Goal: Check status

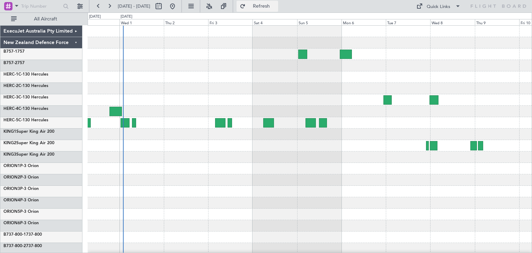
click at [272, 6] on span "Refresh" at bounding box center [261, 6] width 29 height 5
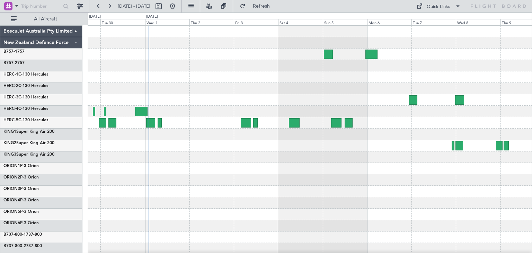
click at [342, 199] on div at bounding box center [310, 169] width 444 height 286
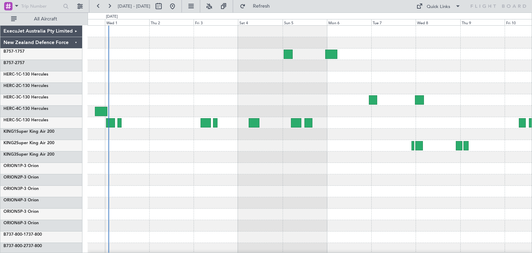
click at [333, 193] on div at bounding box center [310, 169] width 444 height 286
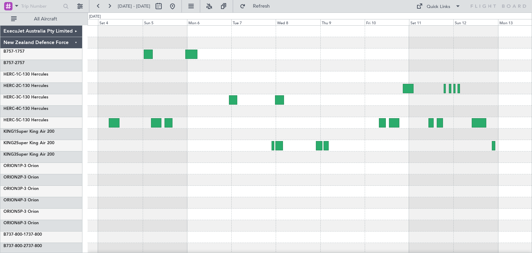
click at [201, 202] on div at bounding box center [310, 169] width 444 height 286
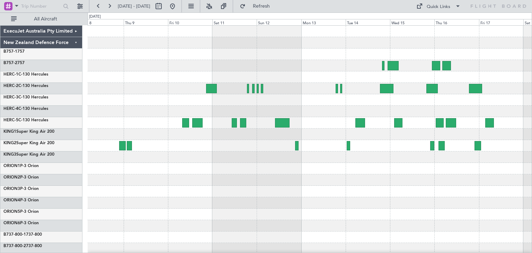
click at [164, 224] on div at bounding box center [310, 169] width 444 height 286
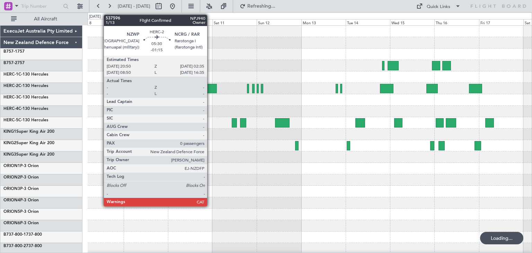
click at [210, 84] on div at bounding box center [211, 88] width 11 height 9
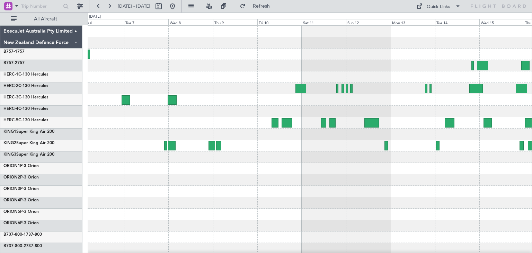
click at [298, 186] on div at bounding box center [310, 169] width 444 height 286
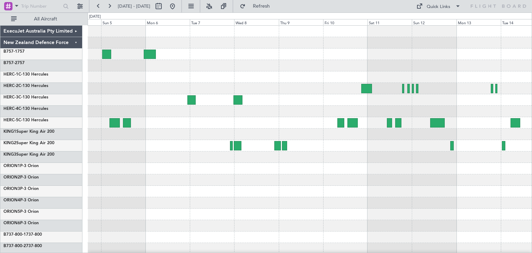
click at [272, 194] on div at bounding box center [310, 169] width 444 height 286
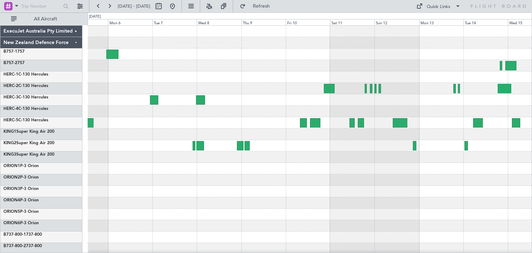
click at [286, 198] on div at bounding box center [310, 169] width 444 height 286
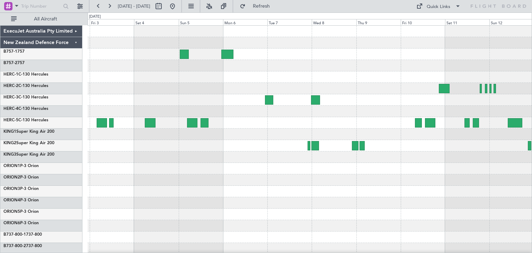
click at [521, 200] on div at bounding box center [310, 169] width 444 height 286
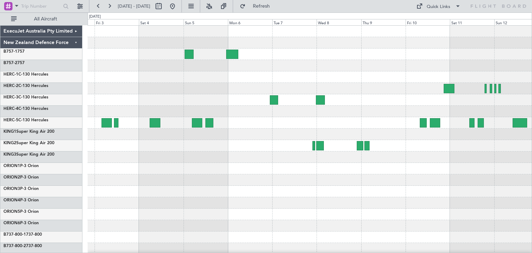
click at [209, 197] on div at bounding box center [310, 202] width 444 height 11
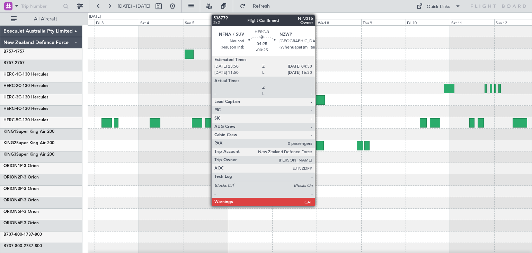
click at [318, 98] on div at bounding box center [320, 99] width 9 height 9
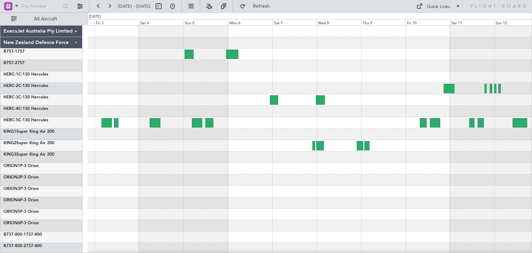
click at [303, 5] on div "[DATE] - [DATE] Refresh Quick Links All Aircraft" at bounding box center [266, 6] width 532 height 12
click at [276, 7] on span "Refresh" at bounding box center [261, 6] width 29 height 5
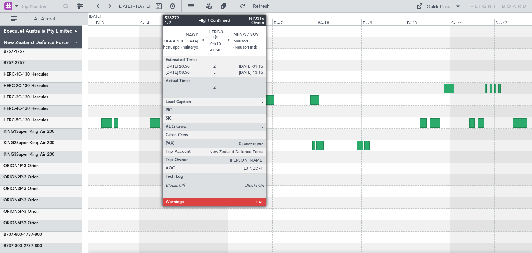
click at [269, 99] on div at bounding box center [270, 99] width 8 height 9
click at [269, 98] on div at bounding box center [270, 99] width 8 height 9
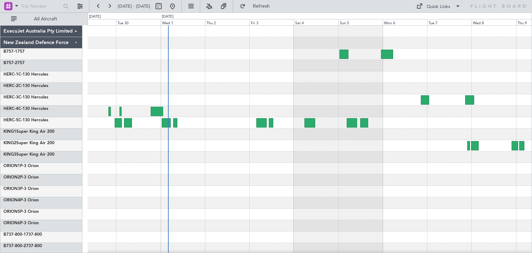
click at [435, 187] on div at bounding box center [310, 169] width 444 height 286
